Goal: Navigation & Orientation: Find specific page/section

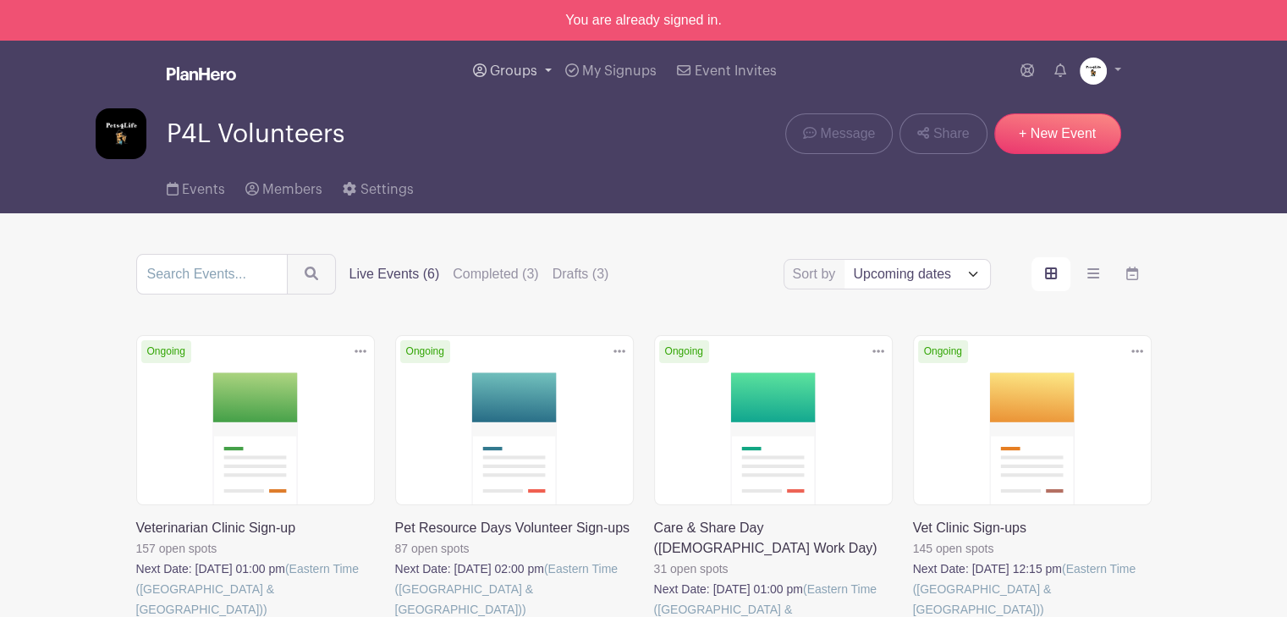
click at [497, 70] on span "Groups" at bounding box center [513, 71] width 47 height 14
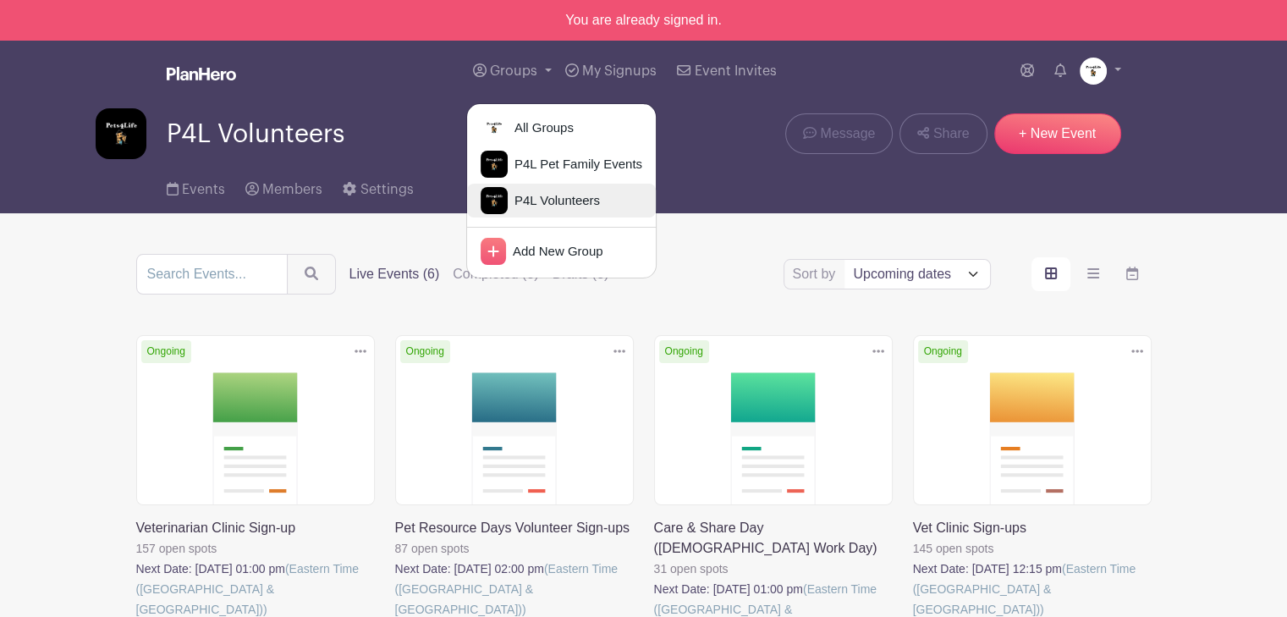
click at [559, 206] on span "P4L Volunteers" at bounding box center [554, 200] width 92 height 19
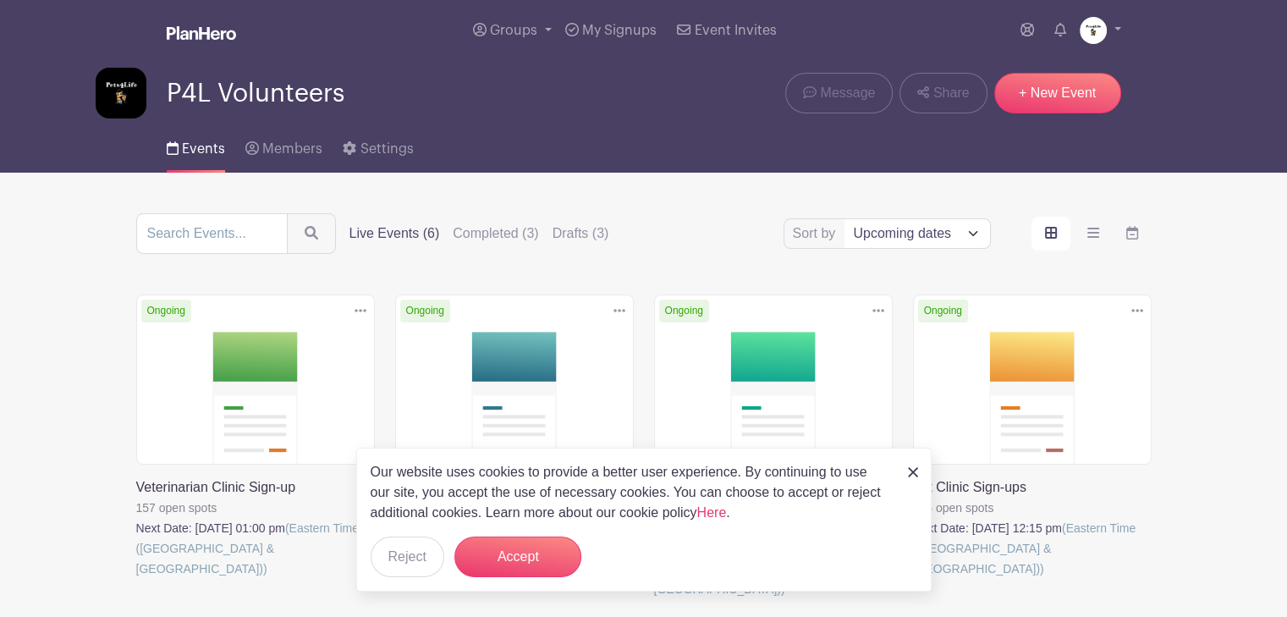
click at [1202, 507] on div "Sort by Title Recently modified Newest Upcoming dates Live Events (6) Completed…" at bounding box center [643, 565] width 1117 height 704
click at [497, 553] on button "Accept" at bounding box center [517, 557] width 127 height 41
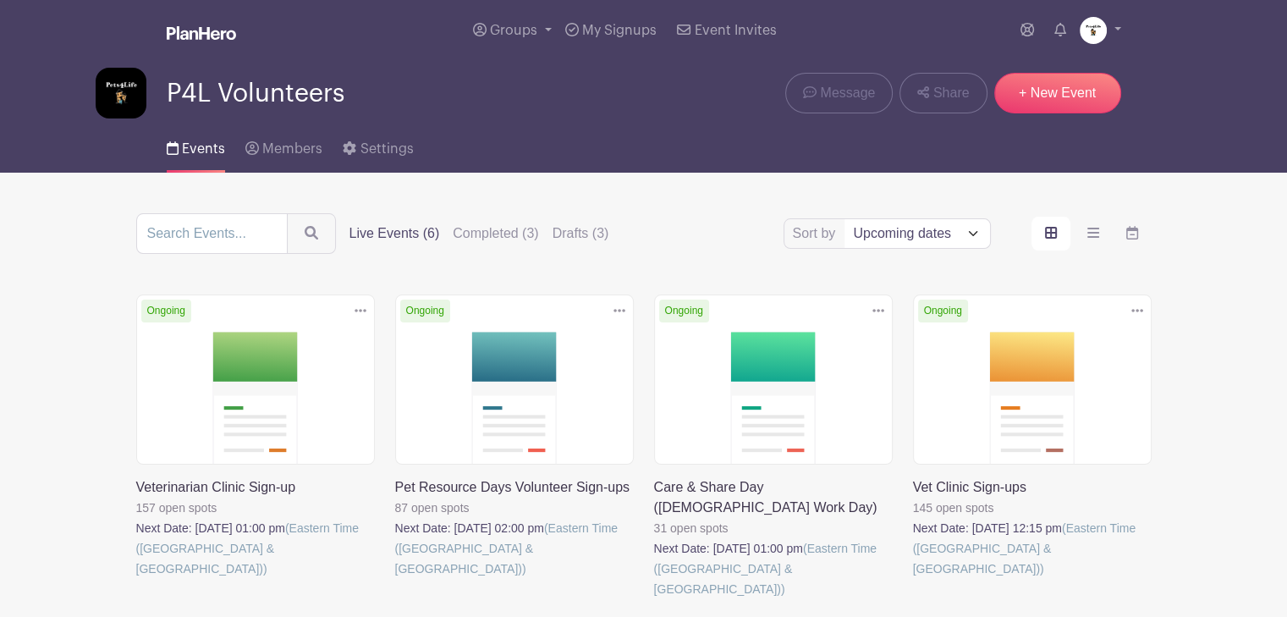
click at [395, 579] on link at bounding box center [395, 579] width 0 height 0
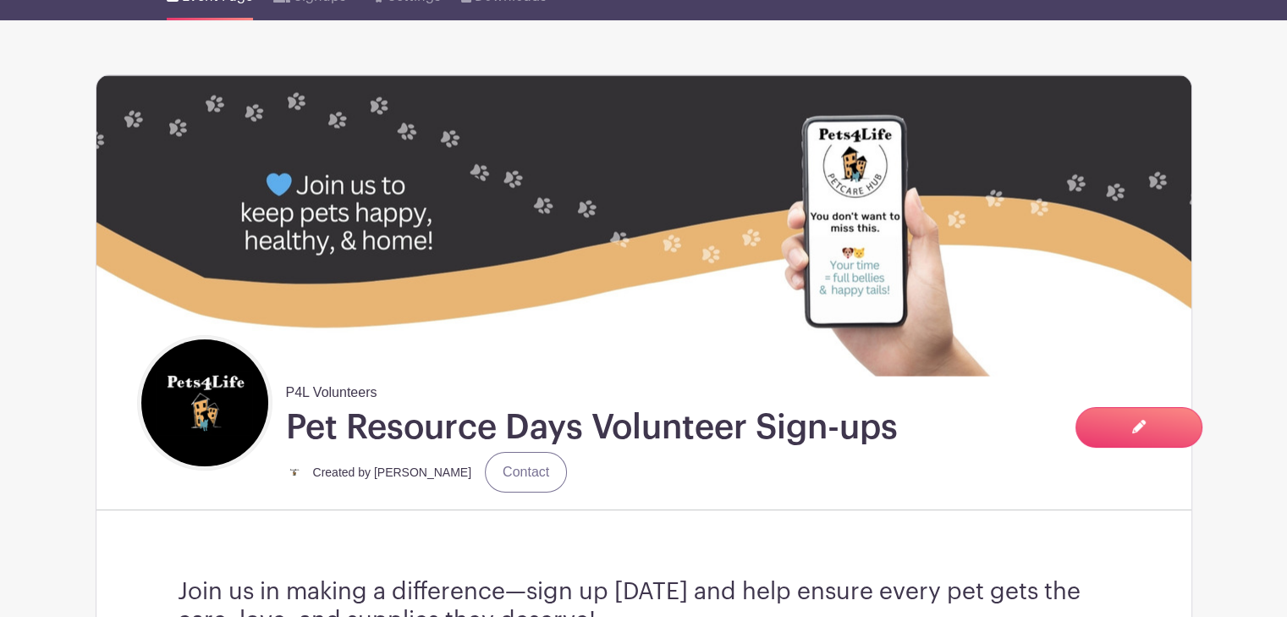
scroll to position [85, 0]
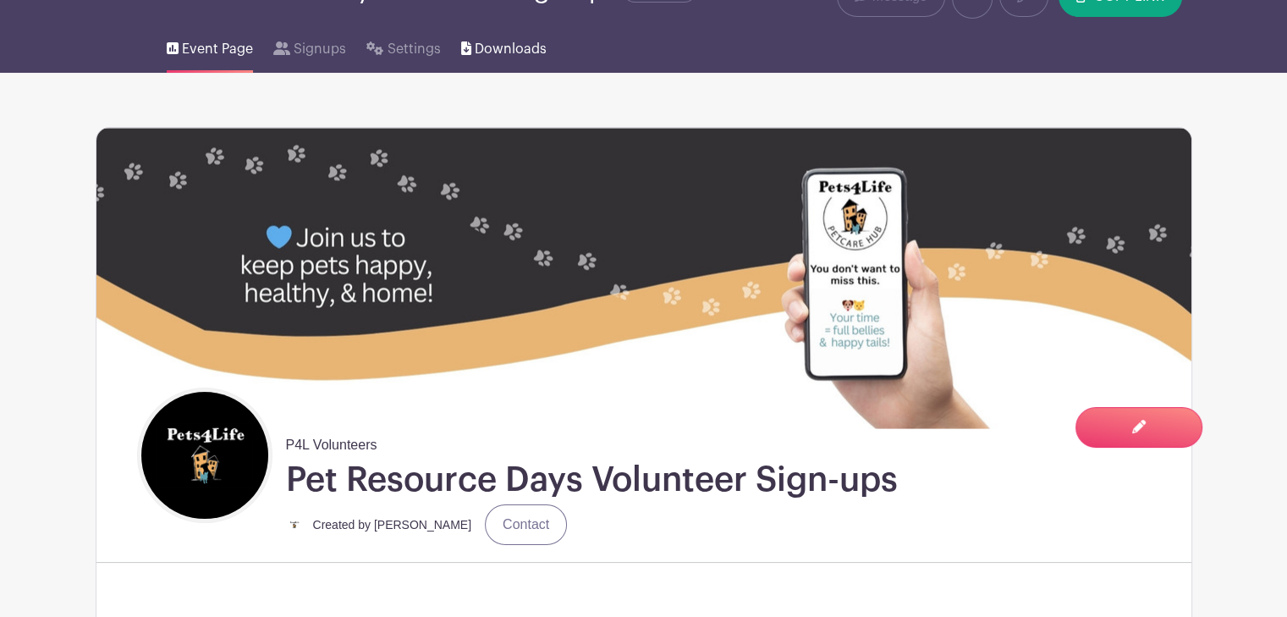
click at [504, 45] on span "Downloads" at bounding box center [511, 49] width 72 height 20
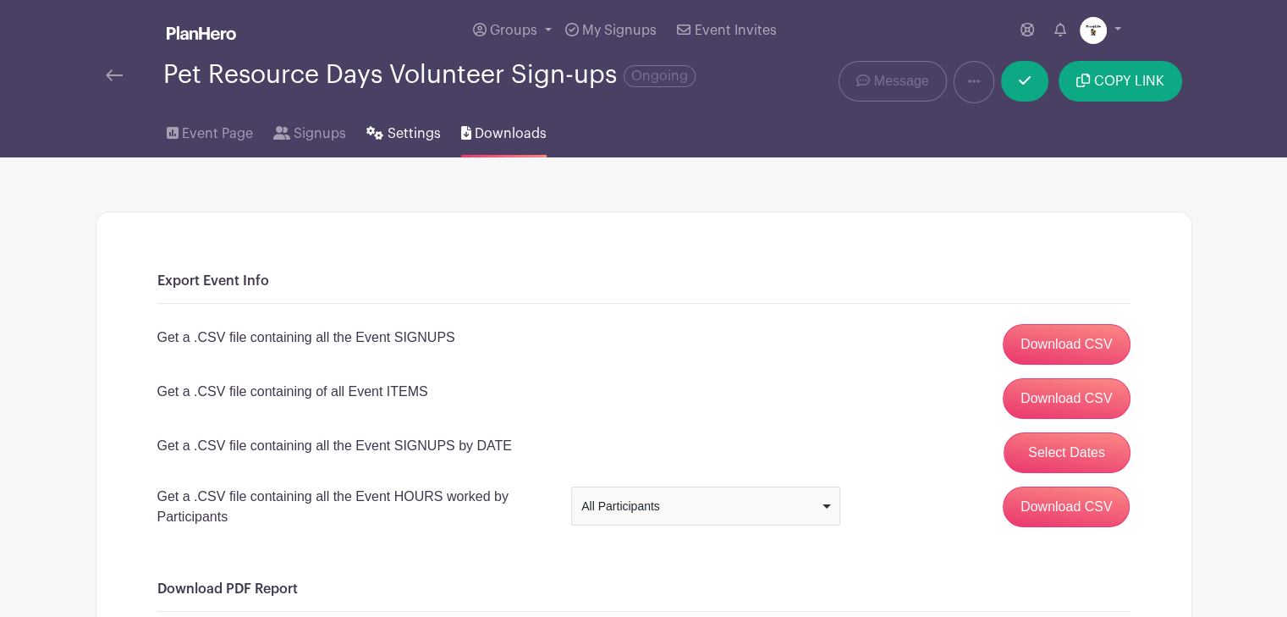
click at [396, 138] on span "Settings" at bounding box center [414, 134] width 53 height 20
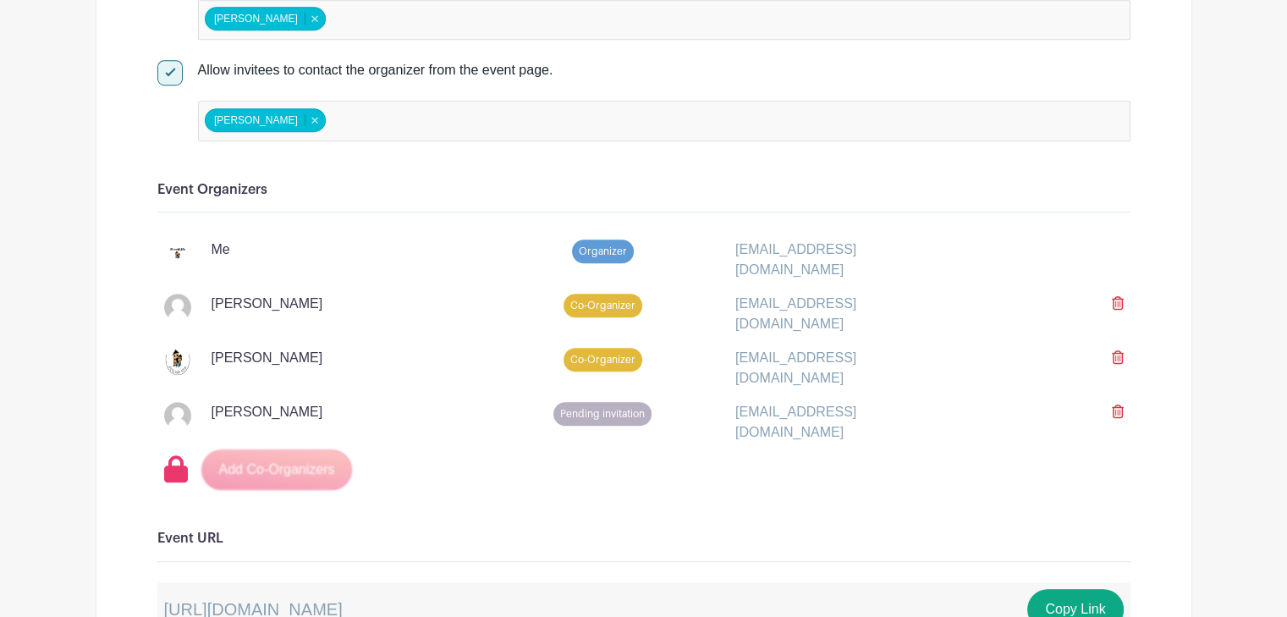
scroll to position [1354, 0]
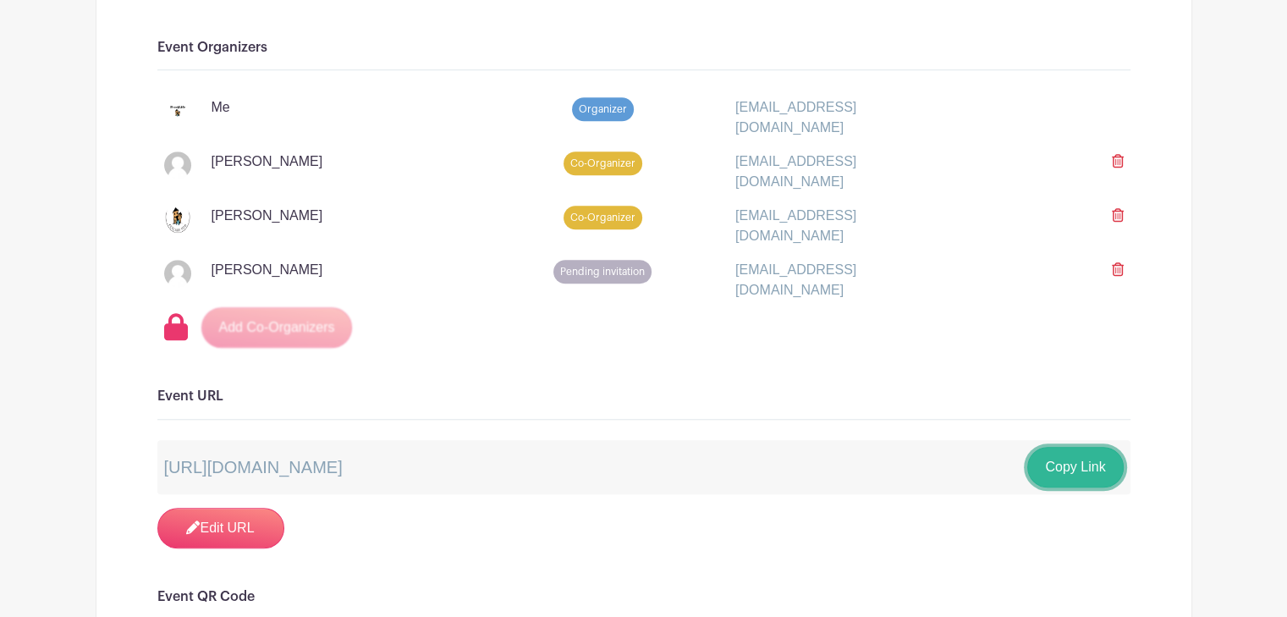
click at [1052, 451] on button "Copy Link" at bounding box center [1075, 467] width 96 height 41
